Goal: Task Accomplishment & Management: Use online tool/utility

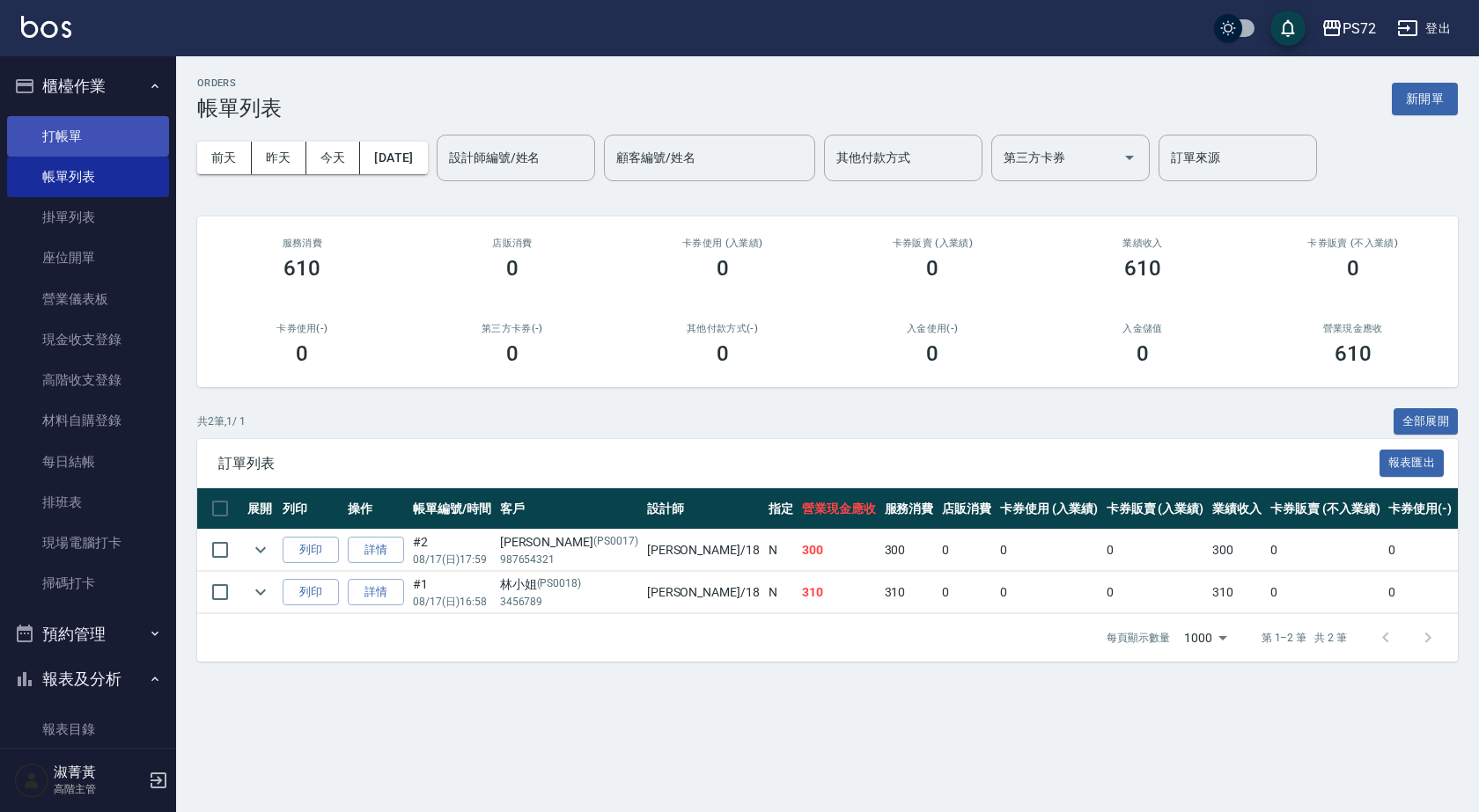
click at [60, 132] on link "打帳單" at bounding box center [87, 136] width 162 height 40
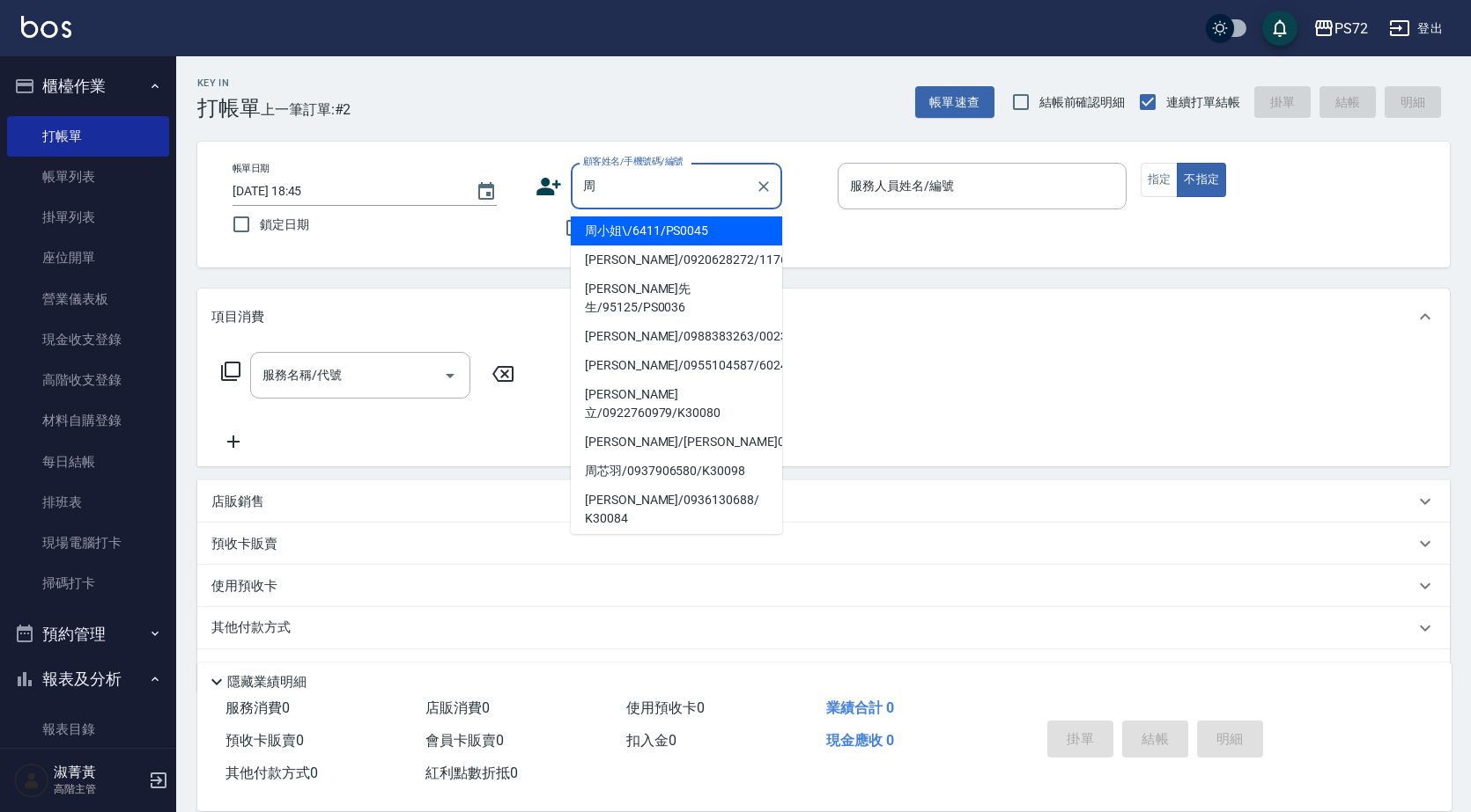
click at [617, 486] on li "[PERSON_NAME]/0936130688/ K30084" at bounding box center [677, 509] width 212 height 47
type input "[PERSON_NAME]/0936130688/ K30084"
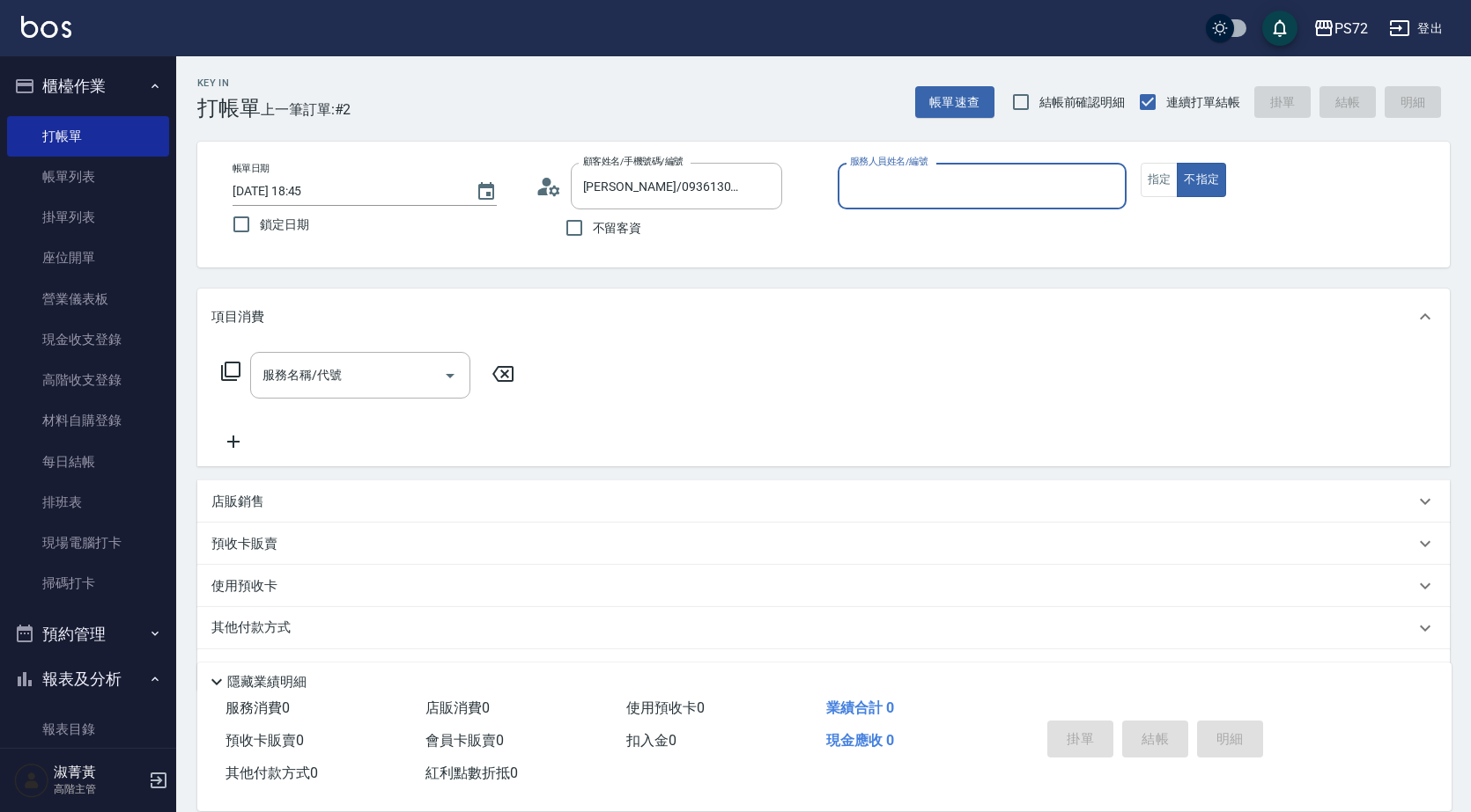
type input "kiwi-3"
click at [552, 185] on icon at bounding box center [548, 185] width 26 height 26
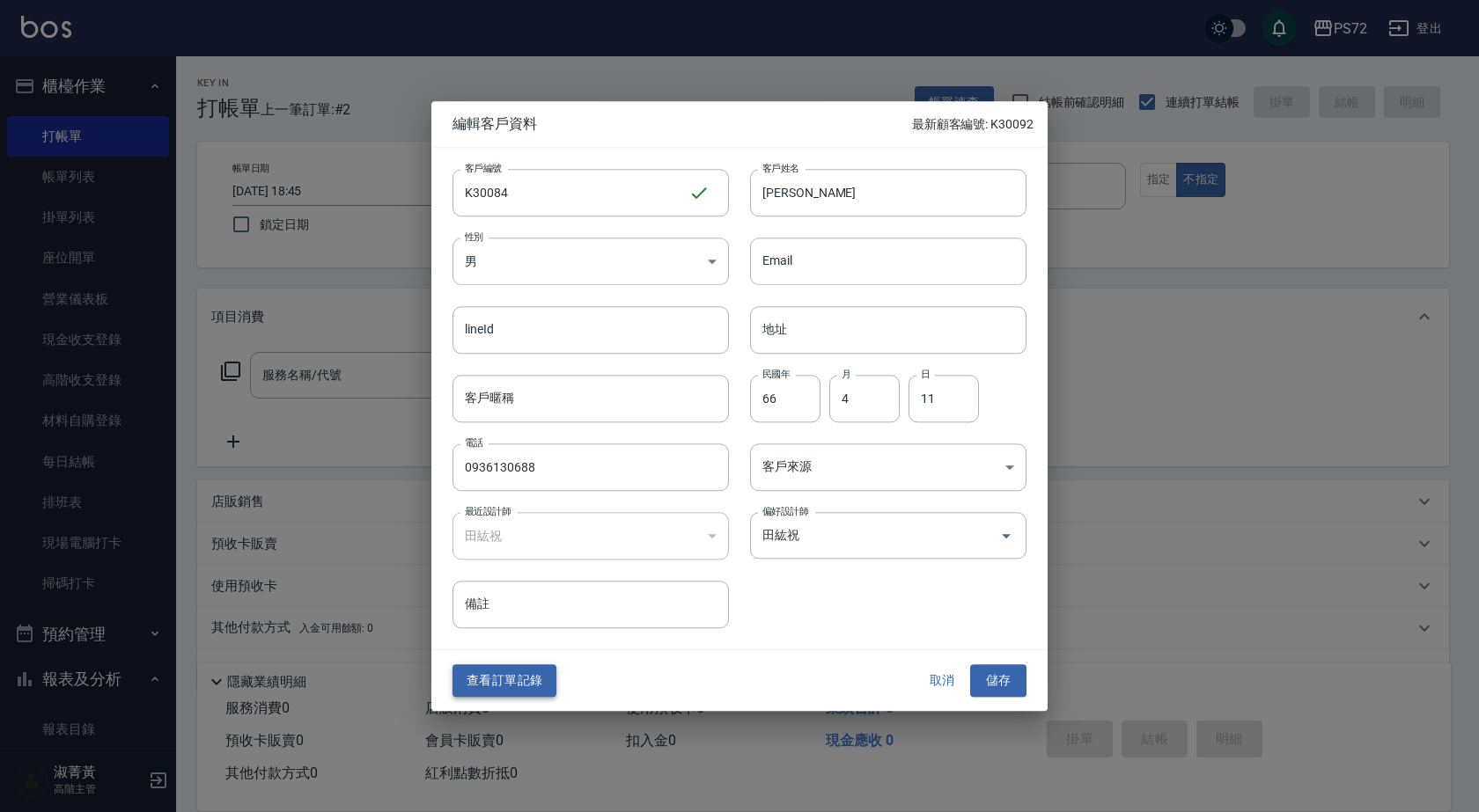
click at [518, 684] on button "查看訂單記錄" at bounding box center [505, 681] width 104 height 33
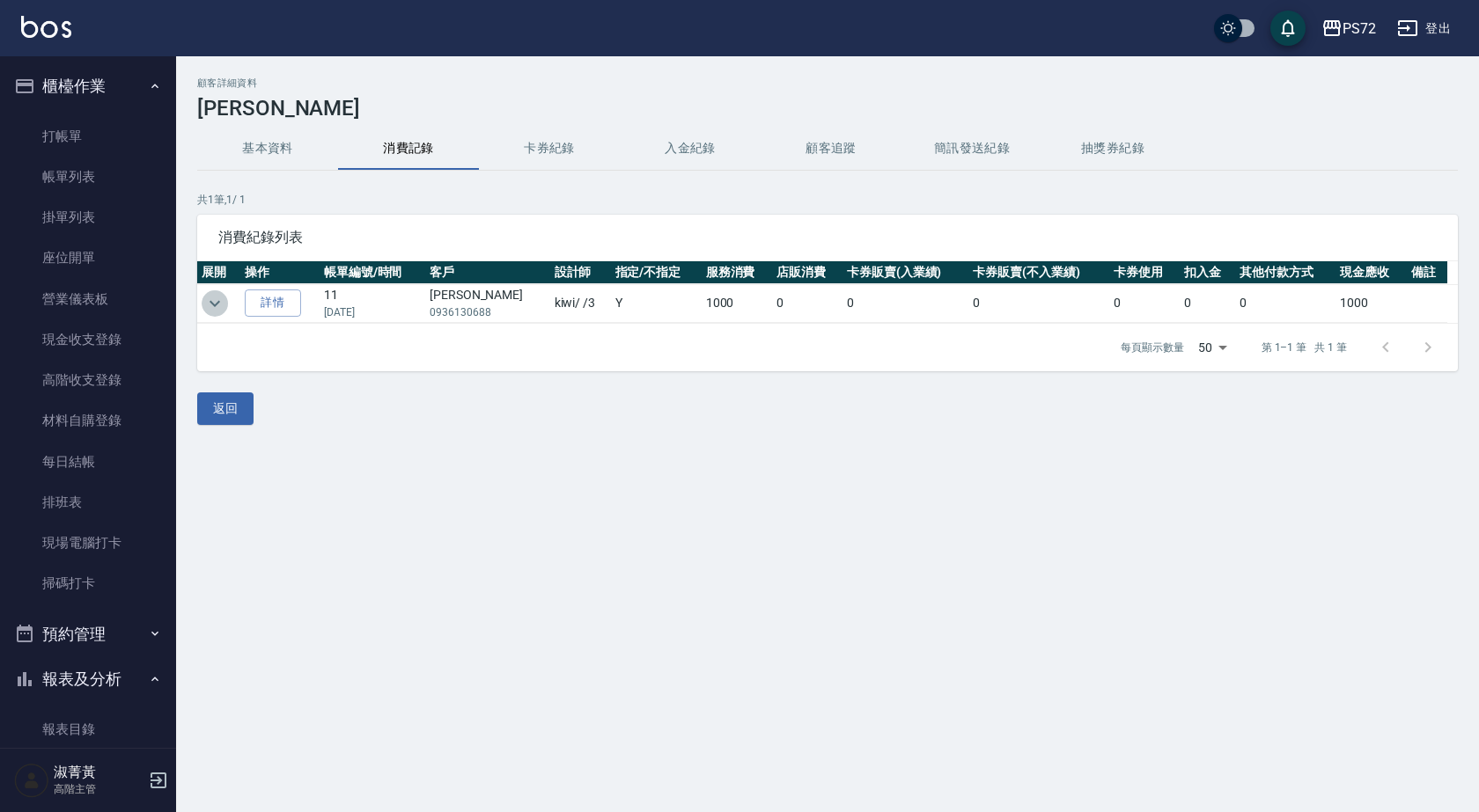
click at [217, 301] on icon "expand row" at bounding box center [215, 304] width 21 height 21
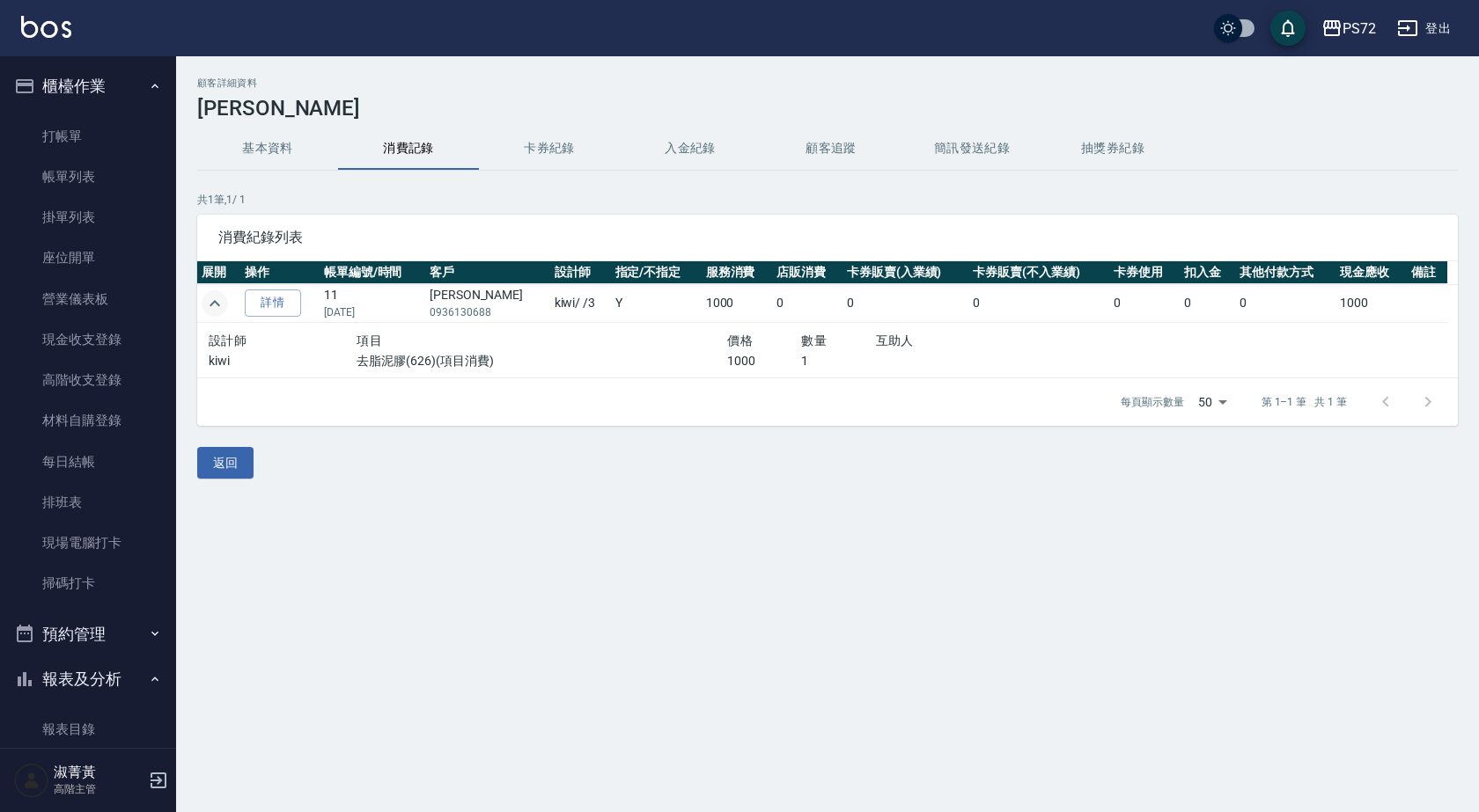
click at [217, 301] on icon "expand row" at bounding box center [215, 304] width 21 height 21
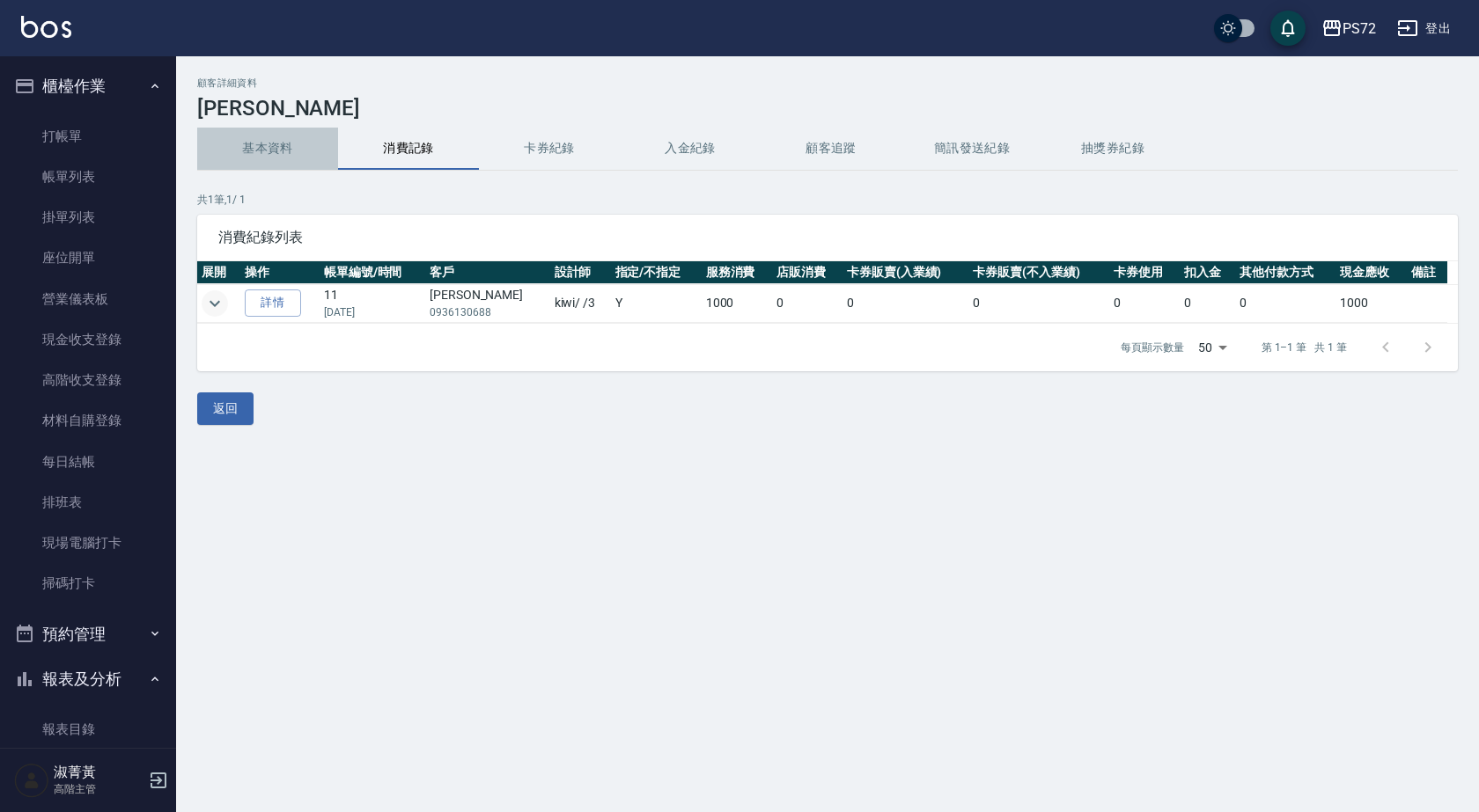
click at [284, 151] on button "基本資料" at bounding box center [267, 149] width 141 height 42
